Goal: Task Accomplishment & Management: Complete application form

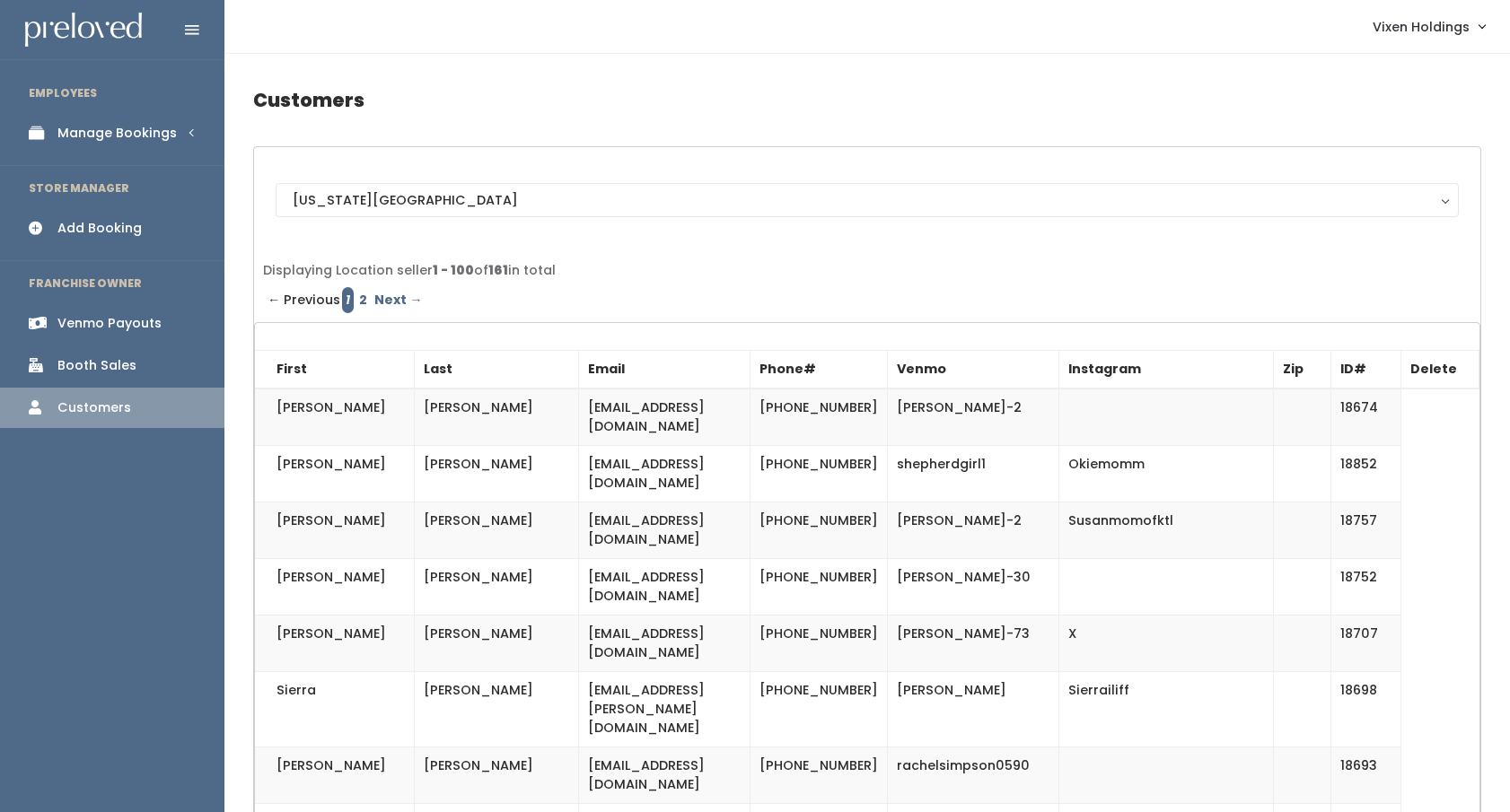
click at [103, 230] on div "Add Booking" at bounding box center [100, 229] width 85 height 19
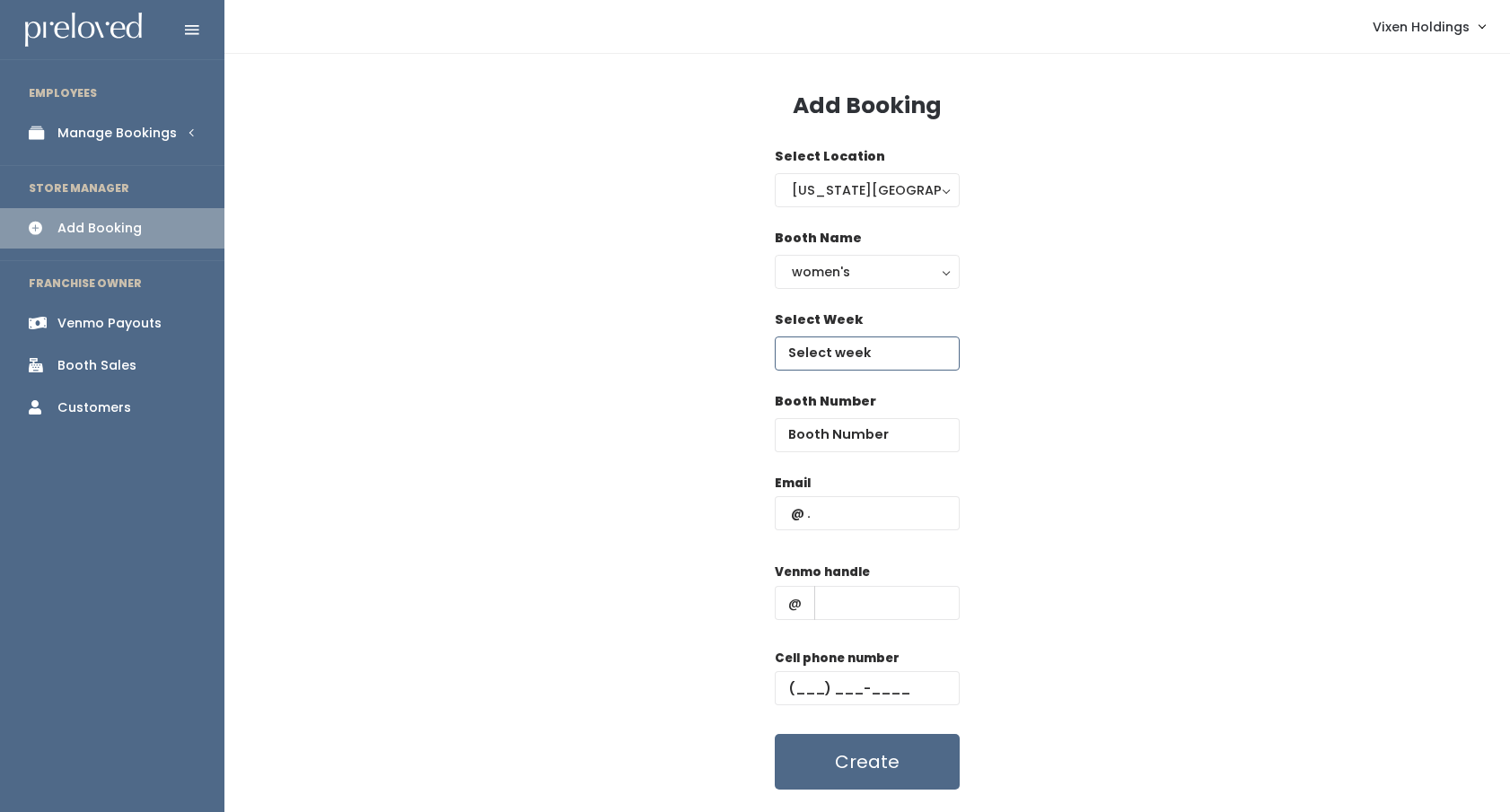
click at [856, 357] on input "text" at bounding box center [867, 353] width 185 height 34
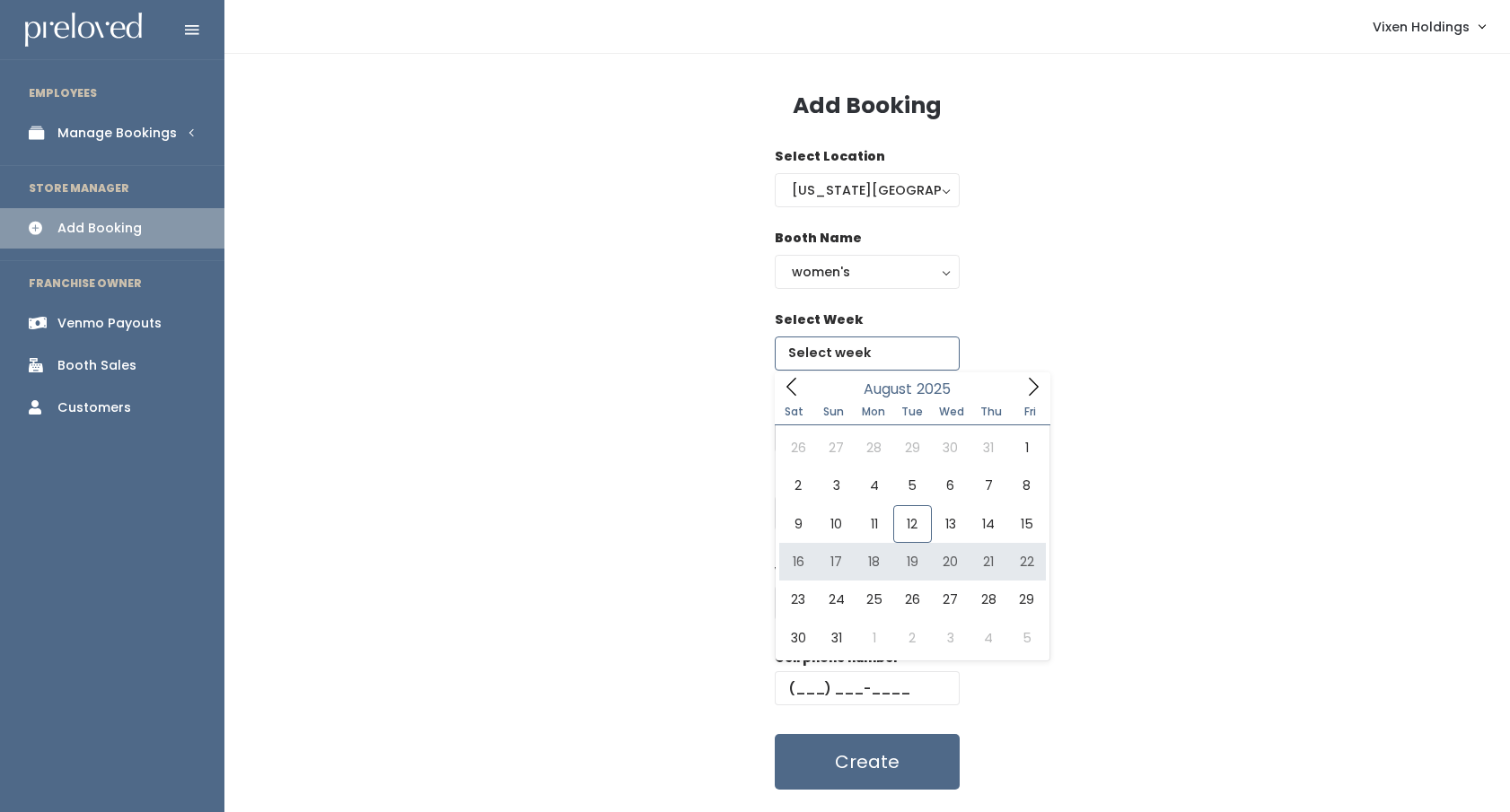
type input "August 16 to August 22"
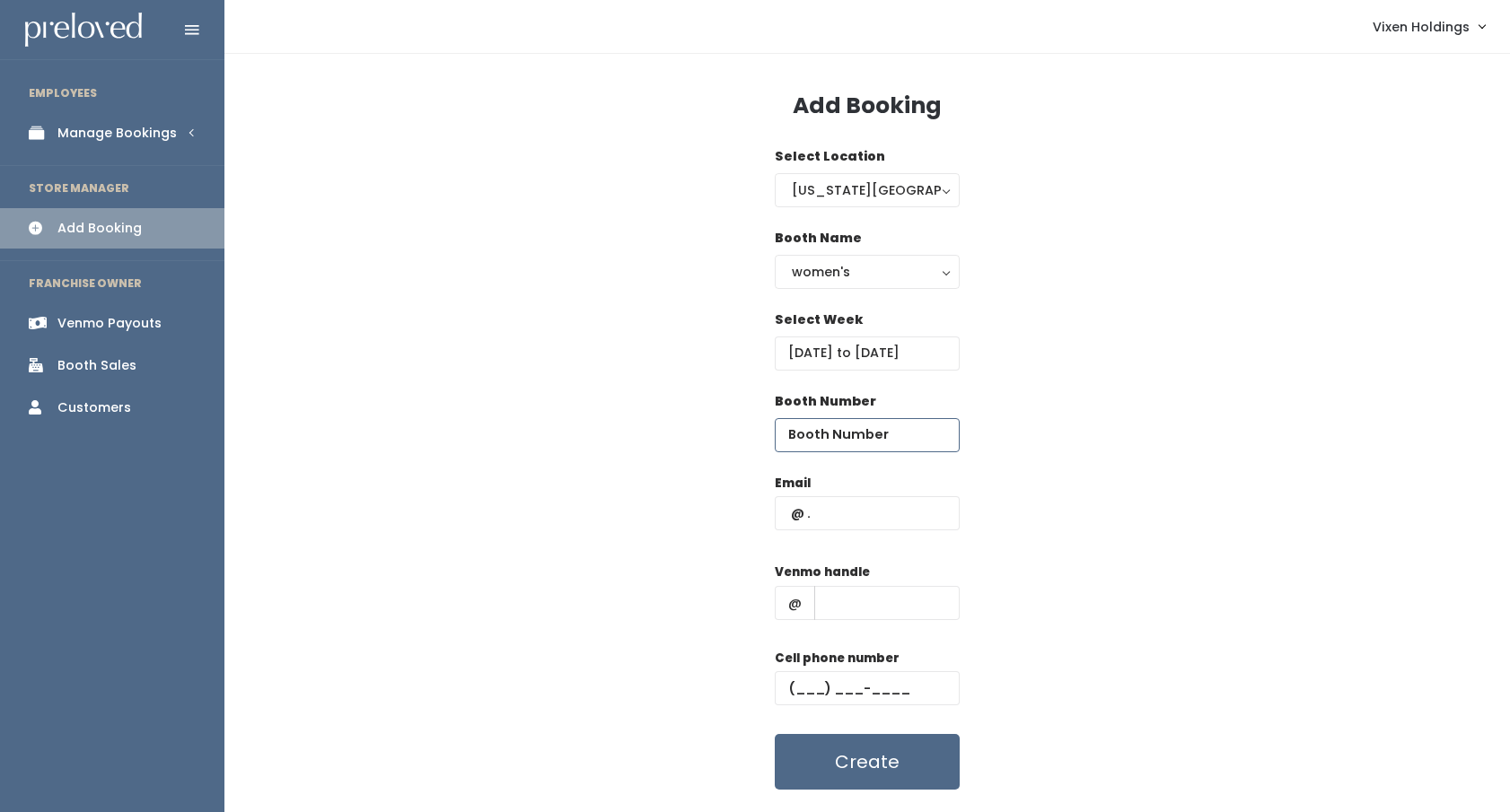
click at [830, 433] on input "number" at bounding box center [867, 435] width 185 height 34
type input "25"
click at [840, 508] on input "text" at bounding box center [867, 513] width 185 height 34
type input "emilymidgett89@gmail.com"
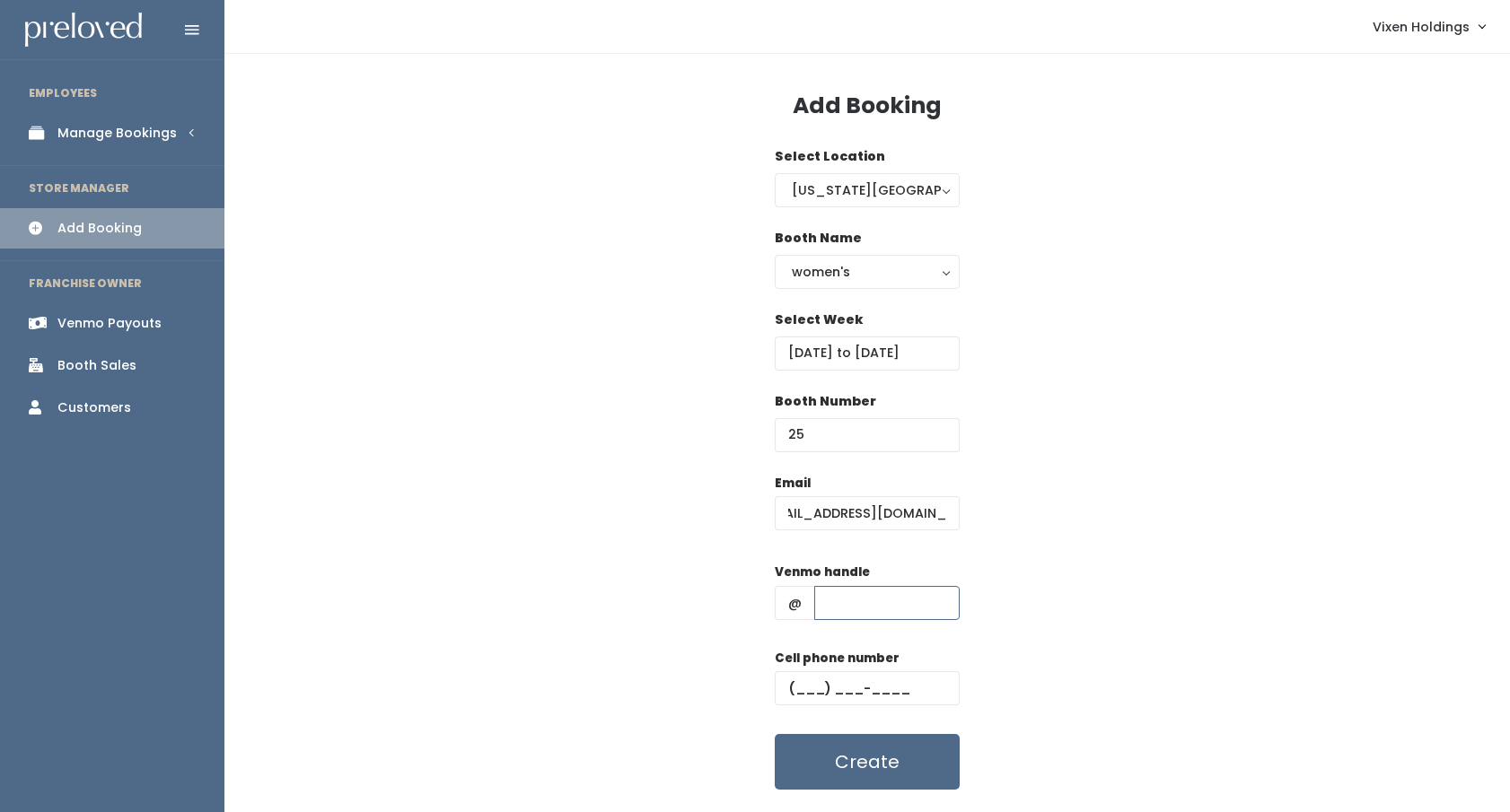
scroll to position [0, 0]
click at [835, 606] on input "text" at bounding box center [886, 602] width 145 height 34
type input "x"
click at [795, 681] on input "text" at bounding box center [867, 688] width 185 height 34
type input "(405) 831-0274"
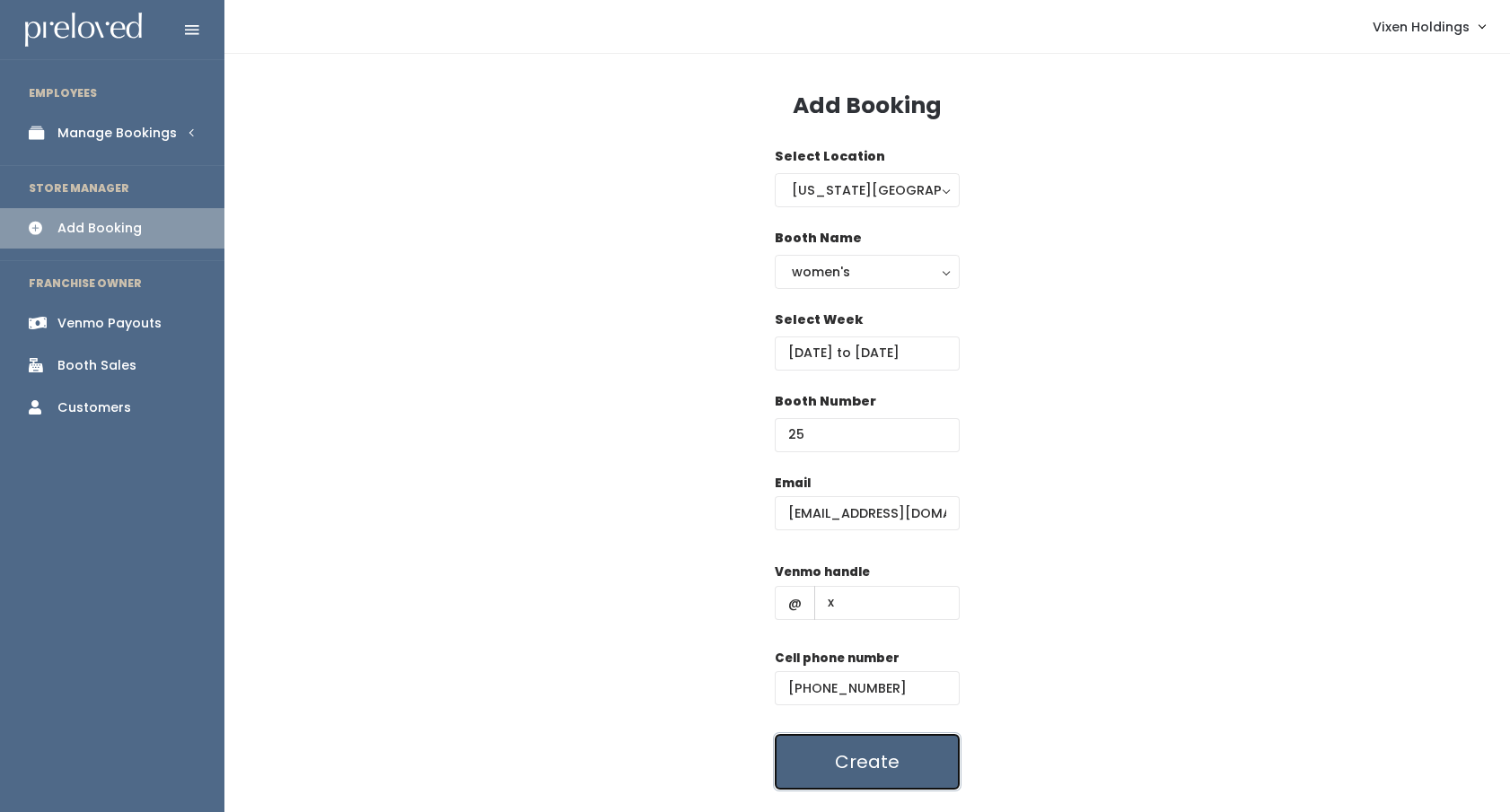
click at [859, 758] on button "Create" at bounding box center [867, 762] width 185 height 56
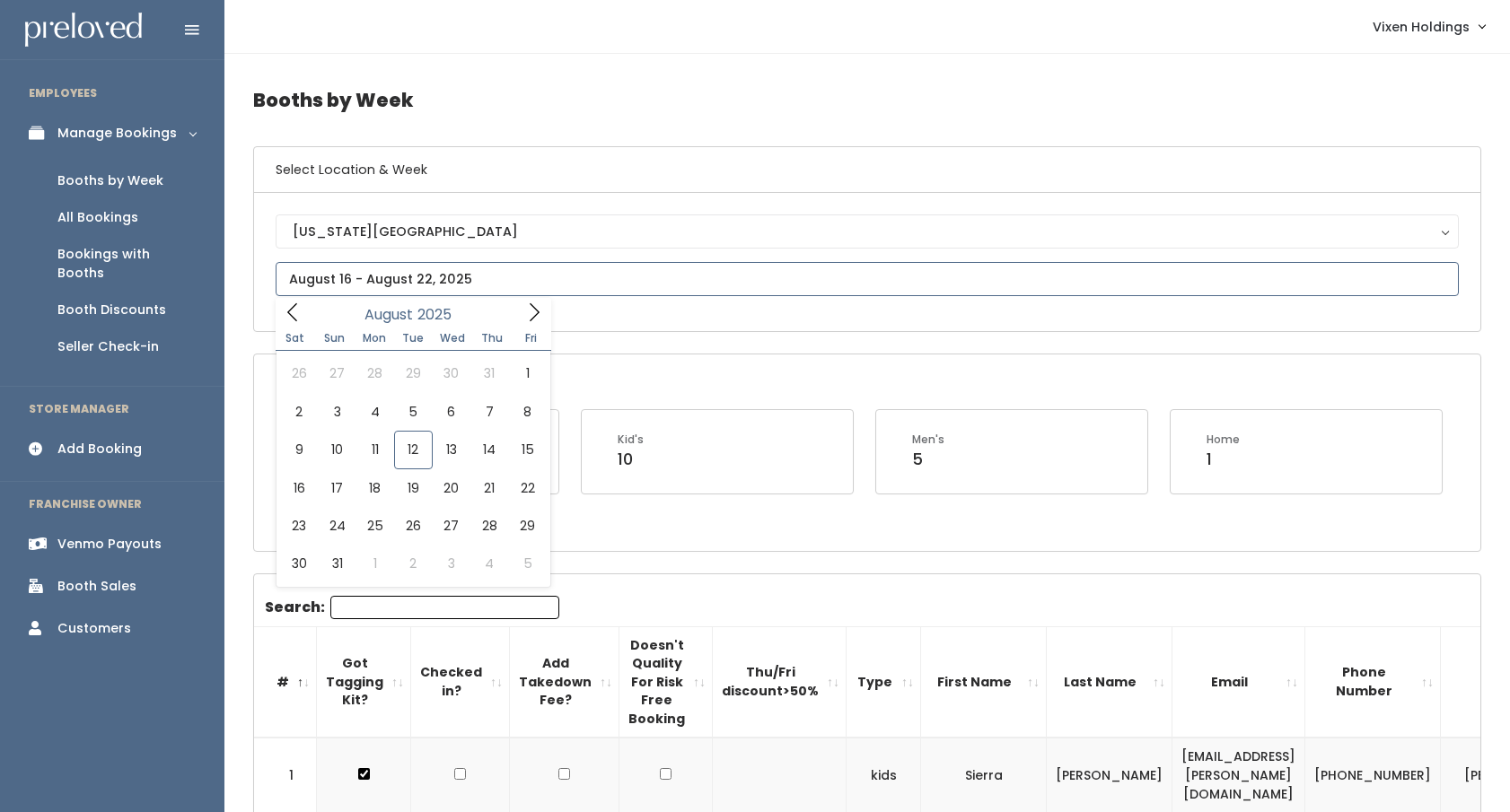
click at [338, 290] on input "text" at bounding box center [866, 278] width 1183 height 34
type input "[DATE] to [DATE]"
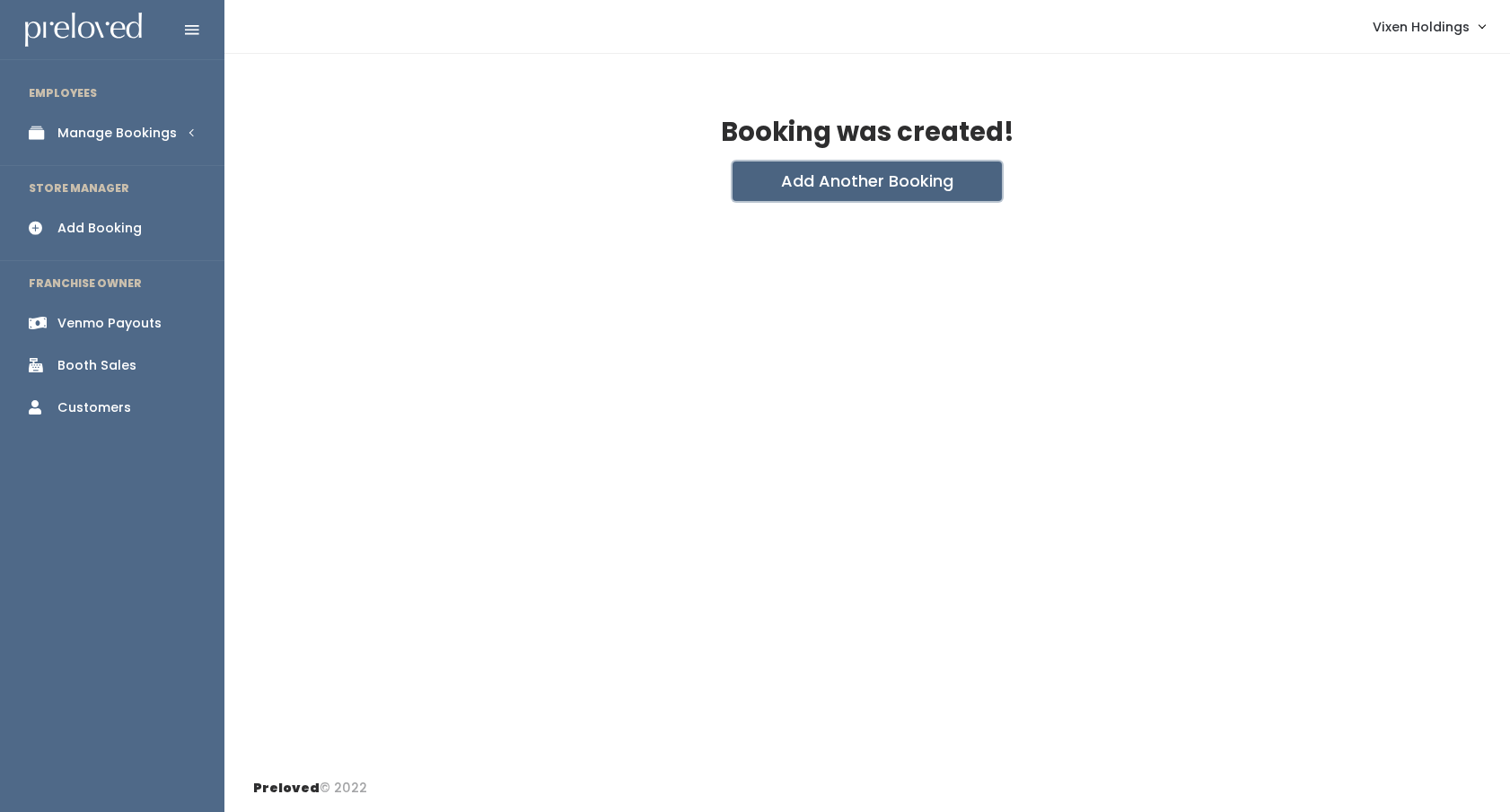
click at [850, 190] on button "Add Another Booking" at bounding box center [867, 181] width 269 height 39
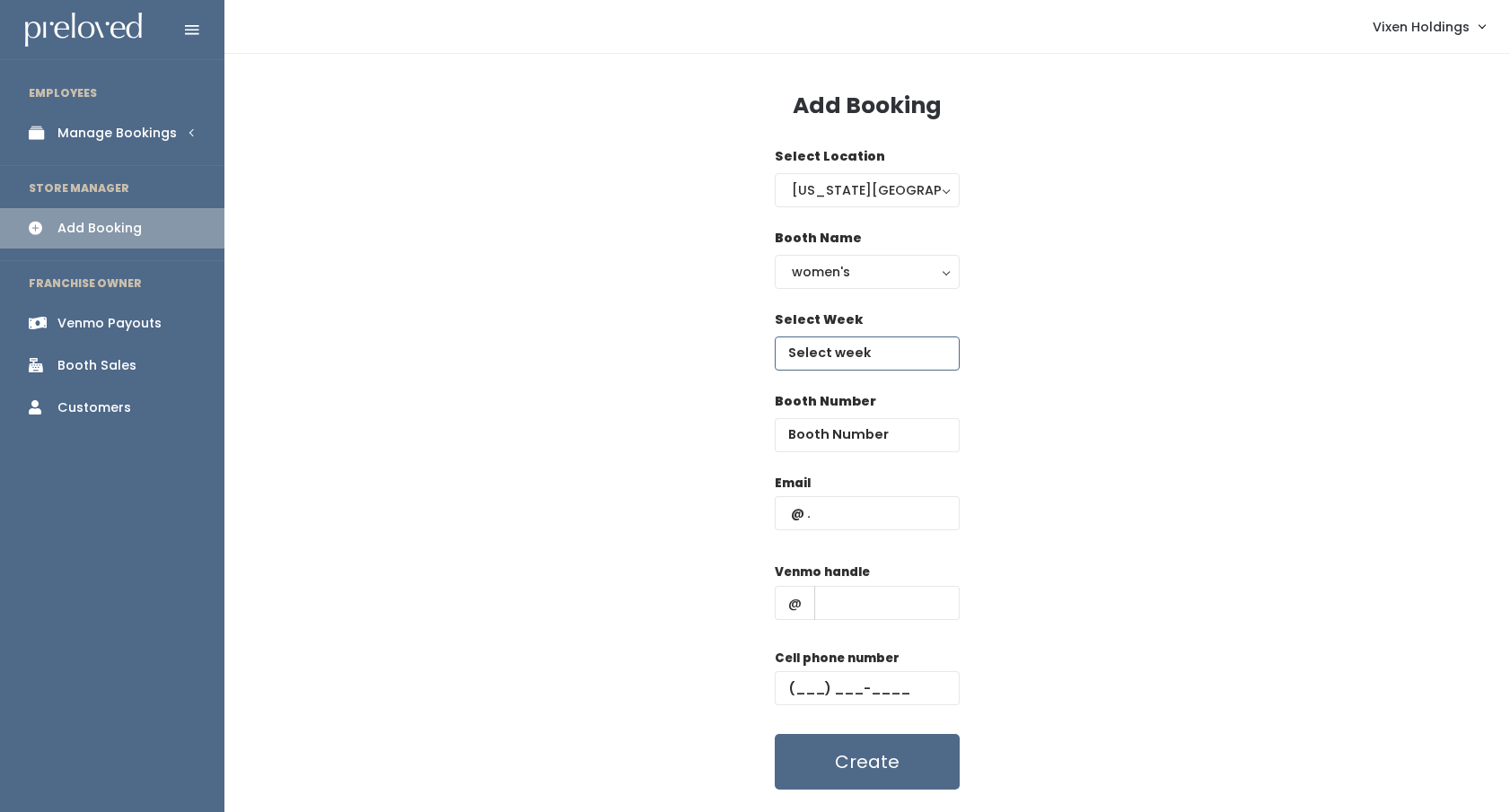
click at [830, 355] on input "text" at bounding box center [867, 353] width 185 height 34
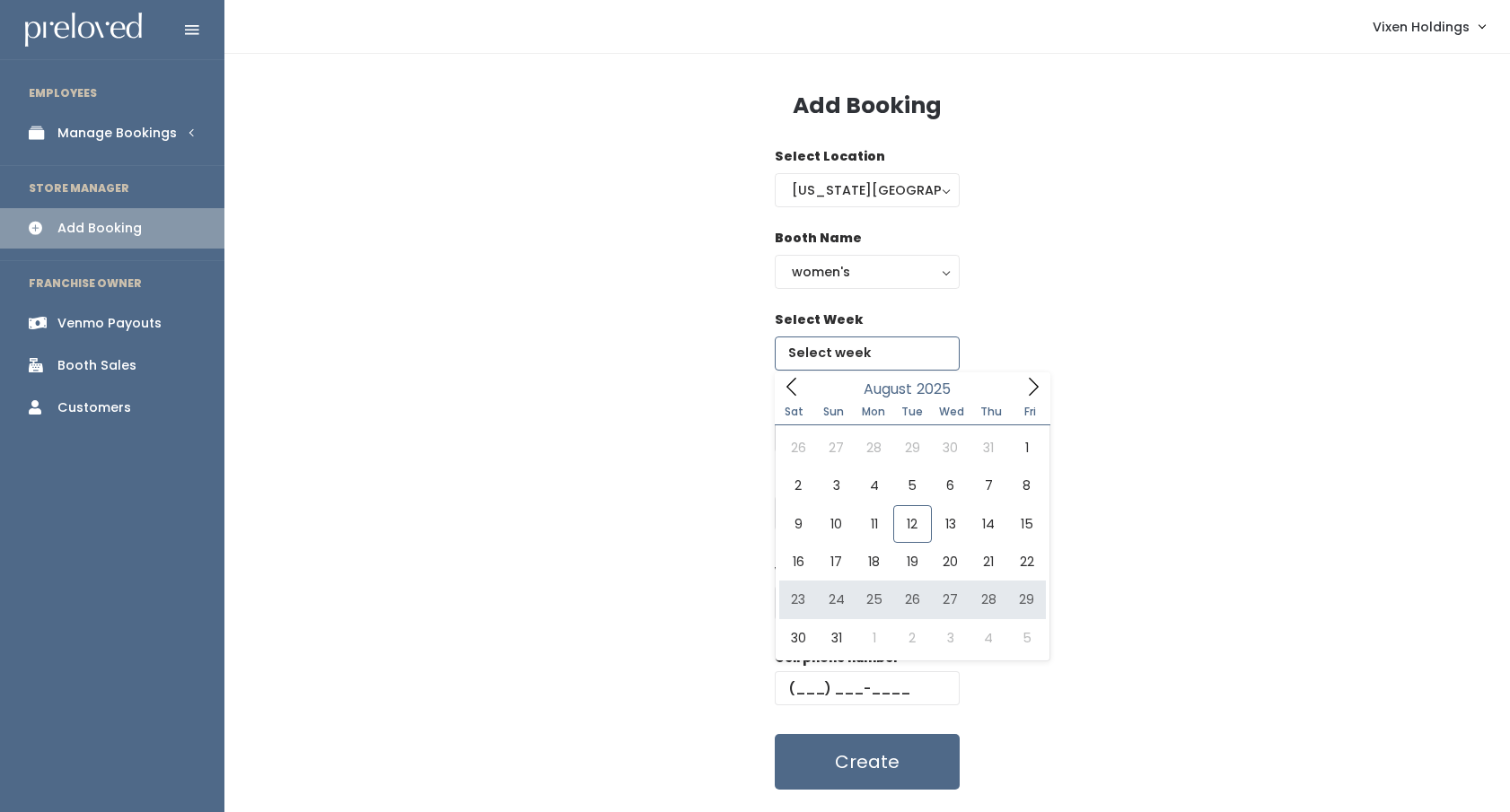
type input "[DATE] to [DATE]"
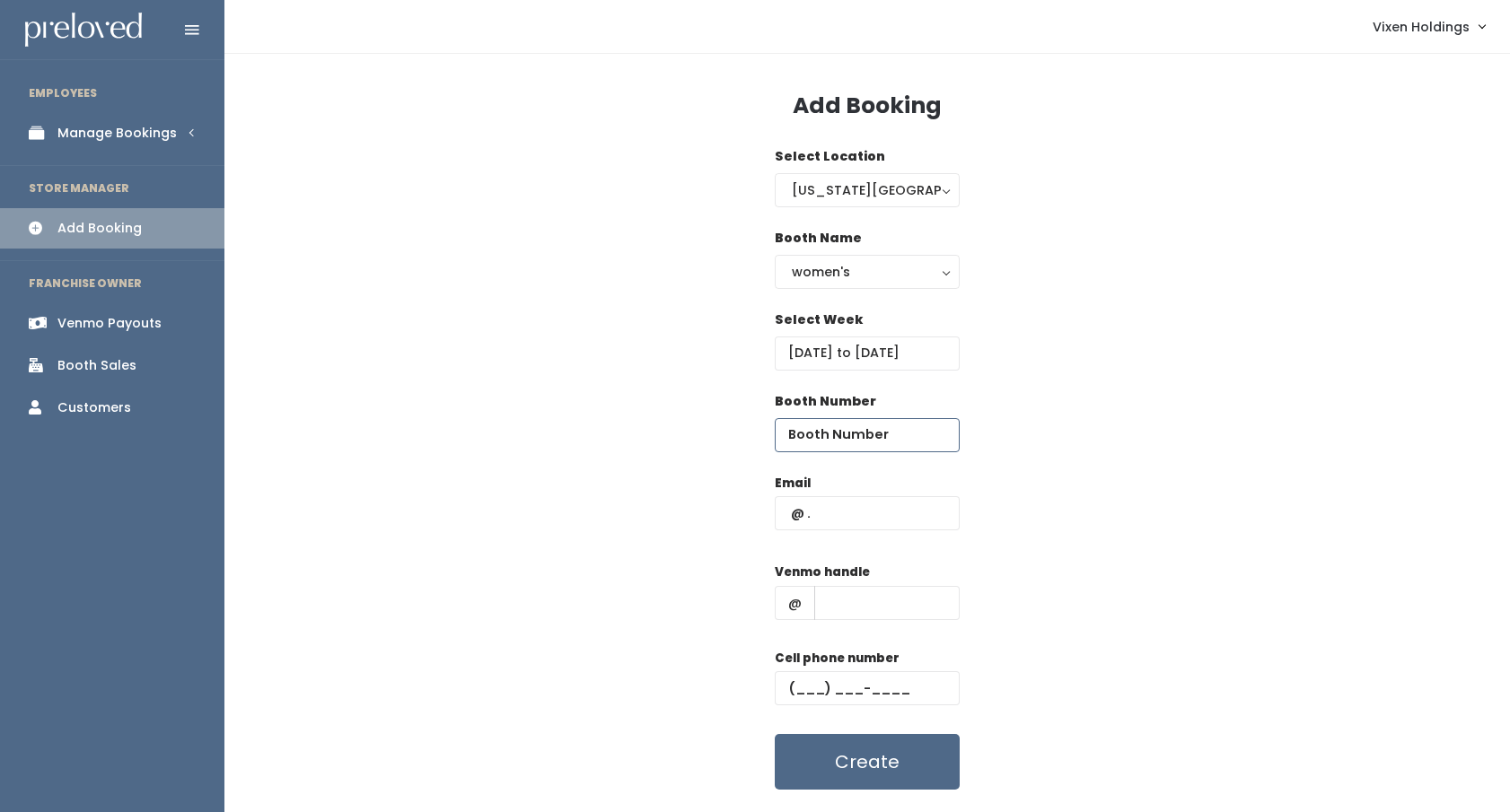
click at [820, 429] on input "number" at bounding box center [867, 435] width 185 height 34
type input "25"
click at [823, 515] on input "text" at bounding box center [867, 513] width 185 height 34
type input "emilymidgett89@gmail.com"
click at [793, 682] on input "text" at bounding box center [867, 688] width 185 height 34
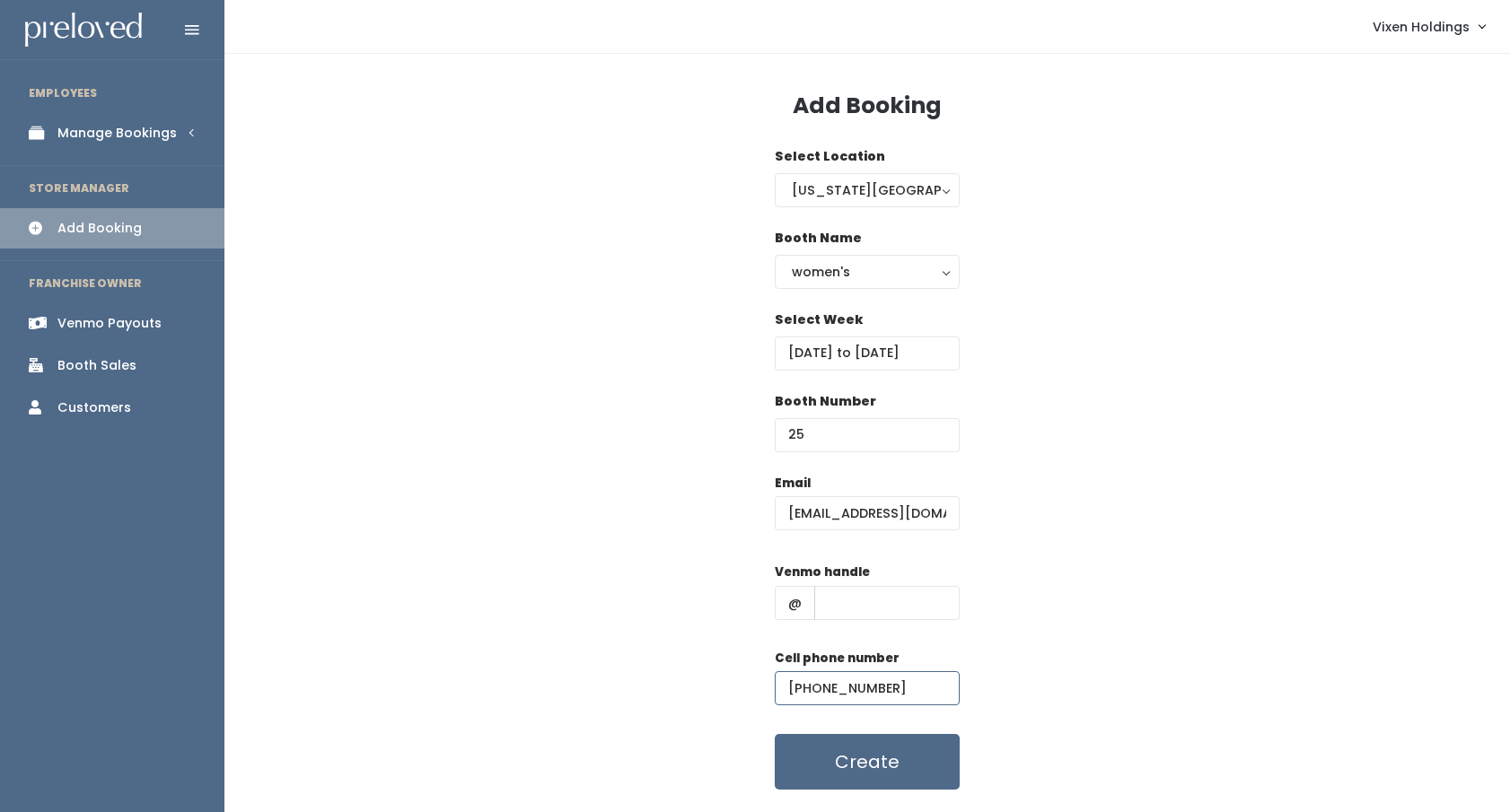
type input "(405) 831-0274"
click at [851, 600] on input "text" at bounding box center [886, 602] width 145 height 34
type input "x"
click at [871, 754] on button "Create" at bounding box center [867, 762] width 185 height 56
